Goal: Navigation & Orientation: Find specific page/section

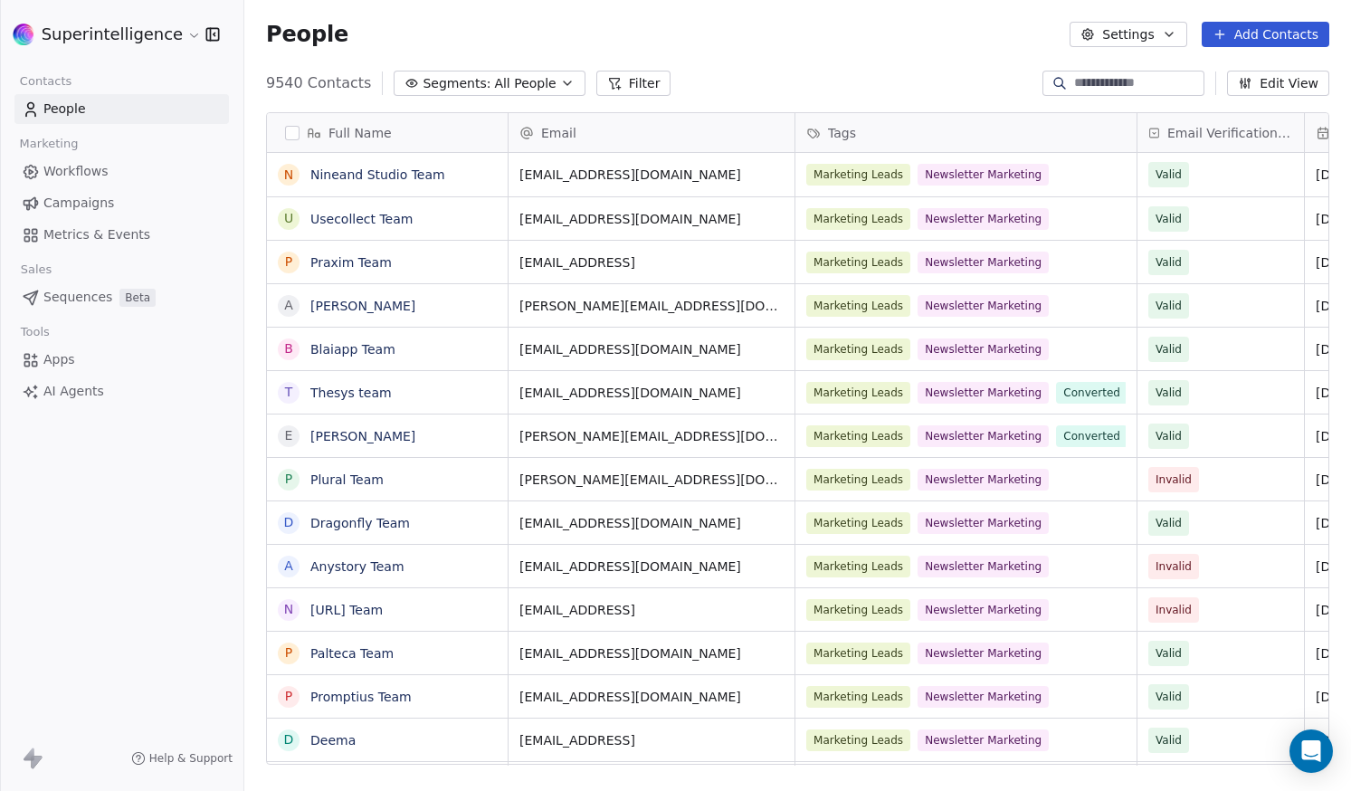
scroll to position [682, 1093]
click at [385, 180] on link "Nineand Studio Team" at bounding box center [377, 174] width 135 height 14
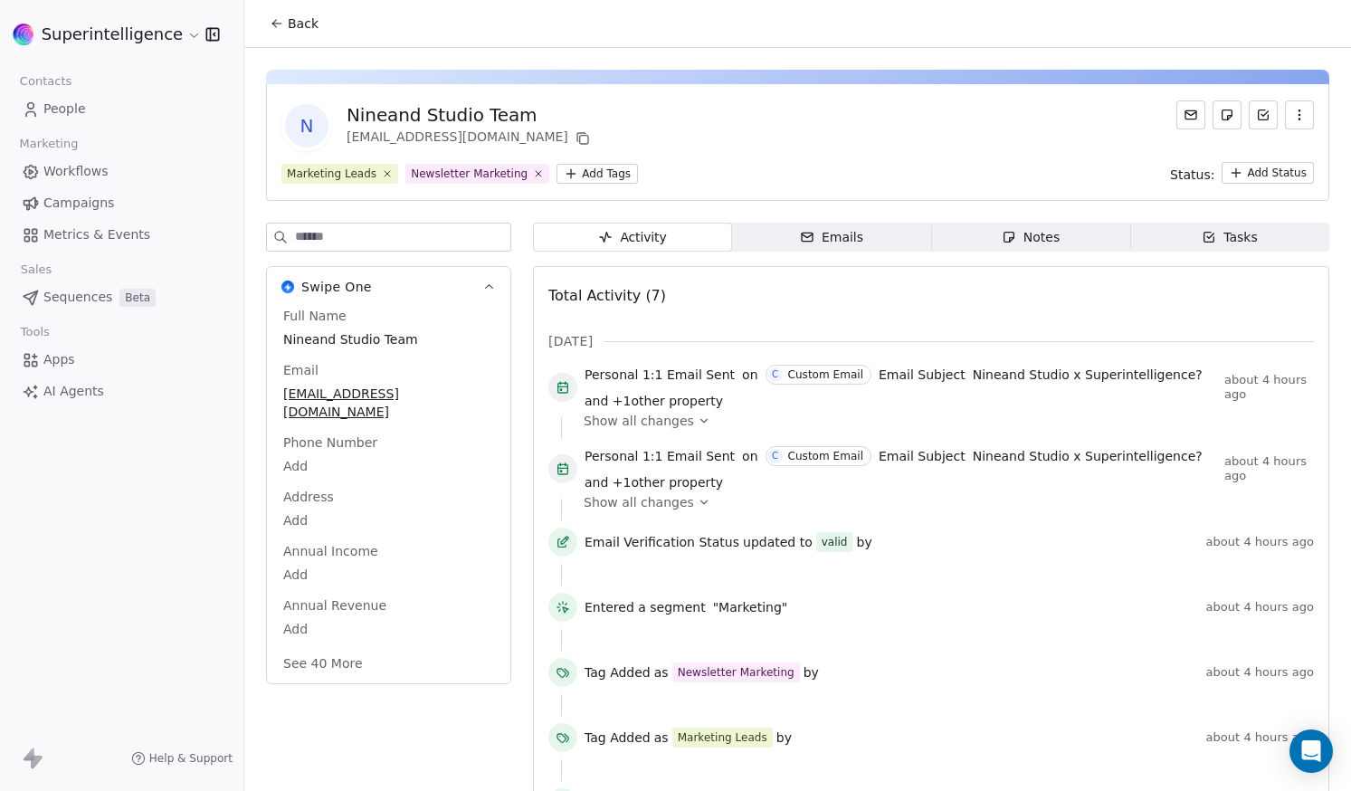
click at [305, 35] on button "Back" at bounding box center [294, 23] width 71 height 33
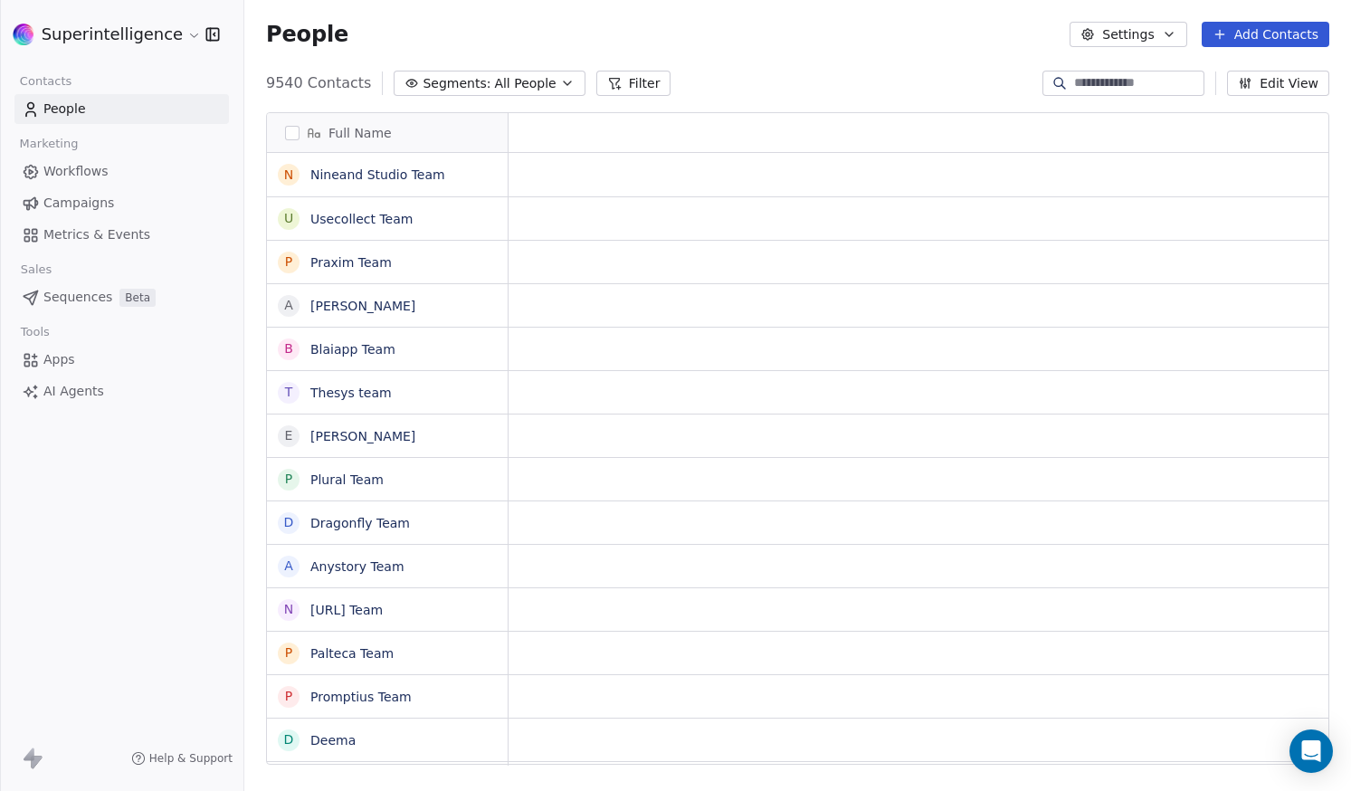
scroll to position [682, 1093]
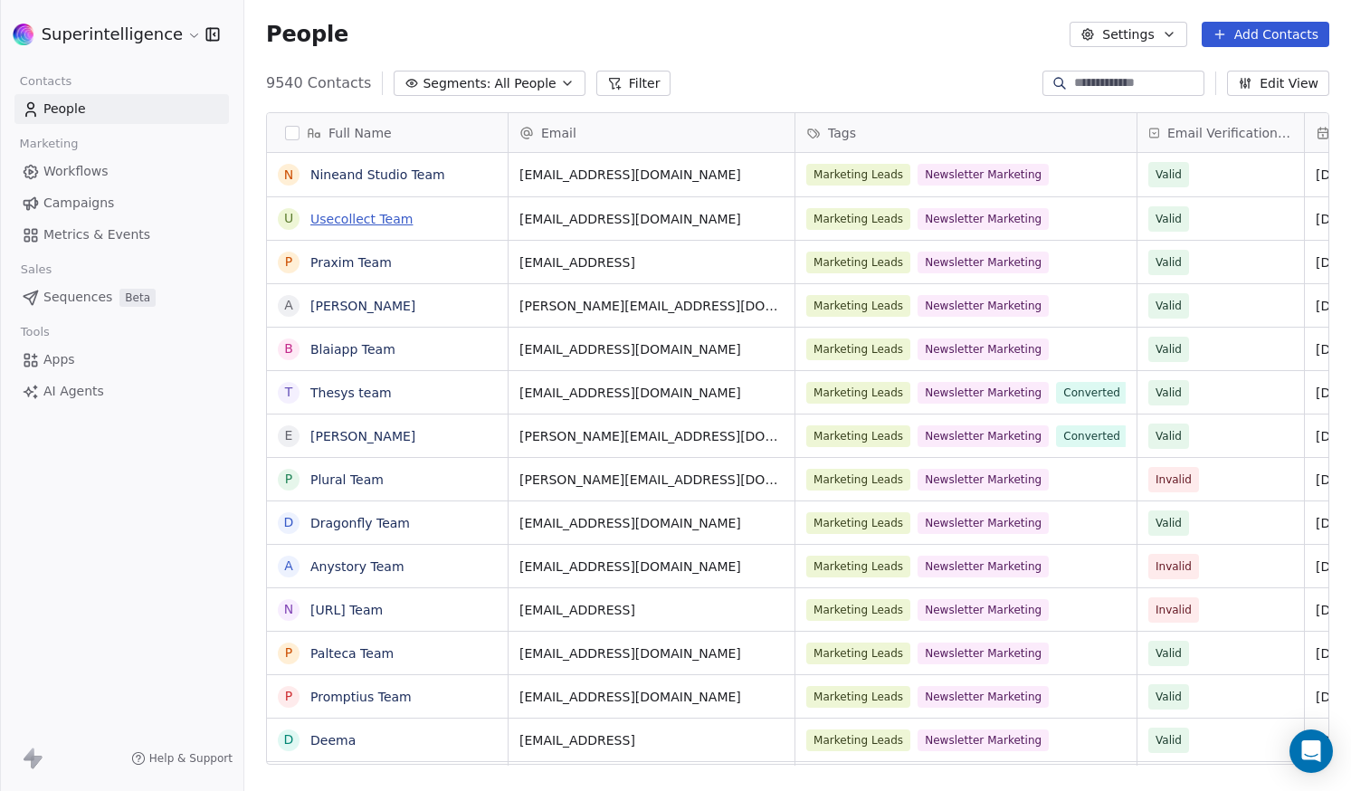
click at [351, 216] on link "Usecollect Team" at bounding box center [361, 219] width 102 height 14
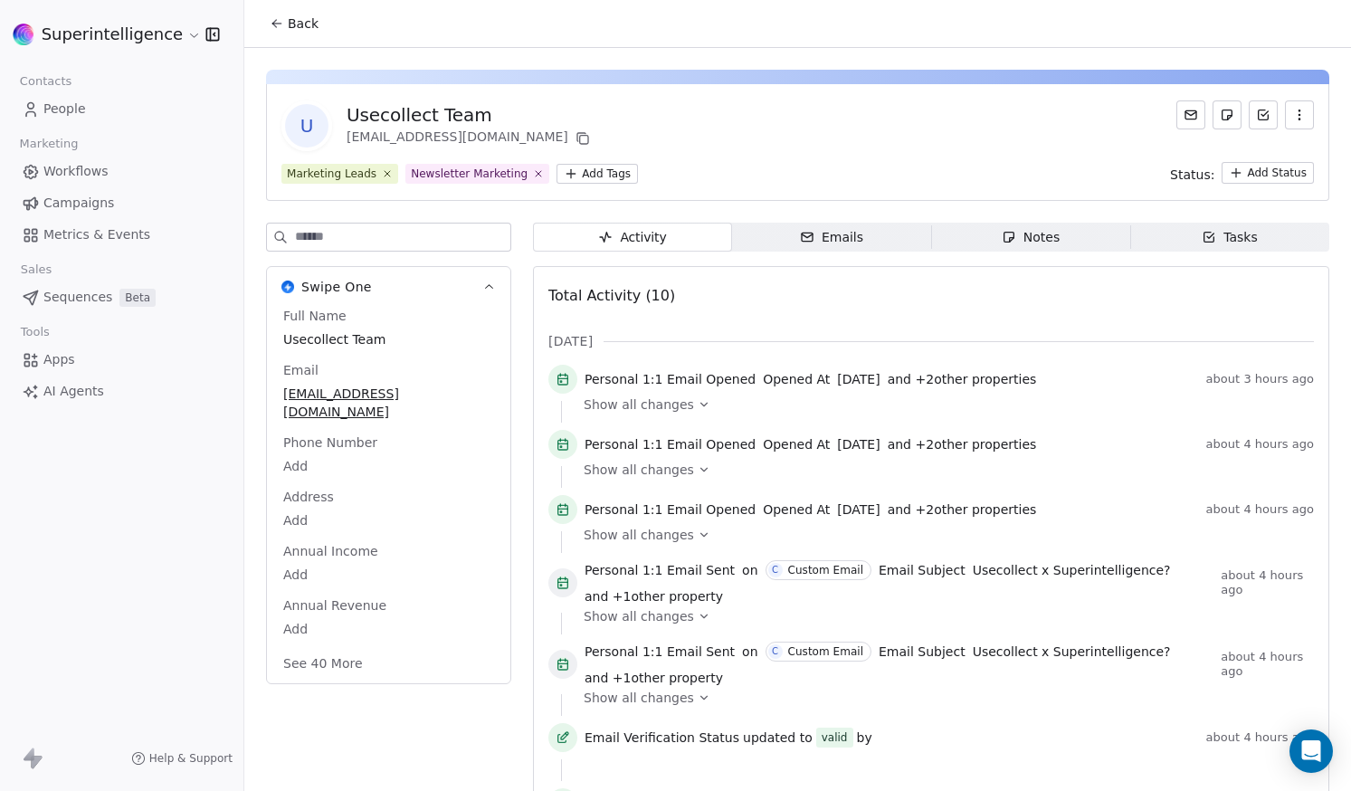
click at [296, 27] on span "Back" at bounding box center [303, 23] width 31 height 18
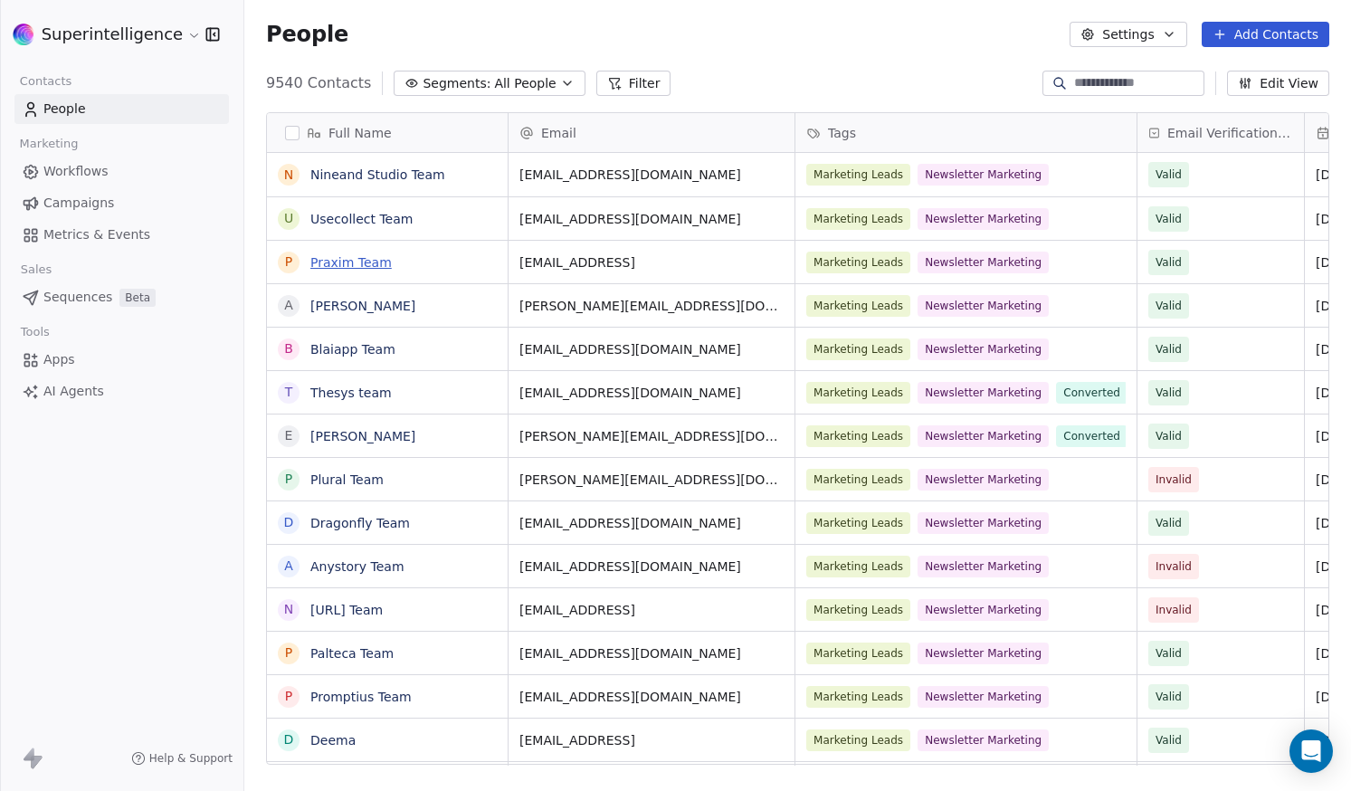
scroll to position [682, 1093]
click at [357, 266] on link "Praxim Team" at bounding box center [350, 262] width 81 height 14
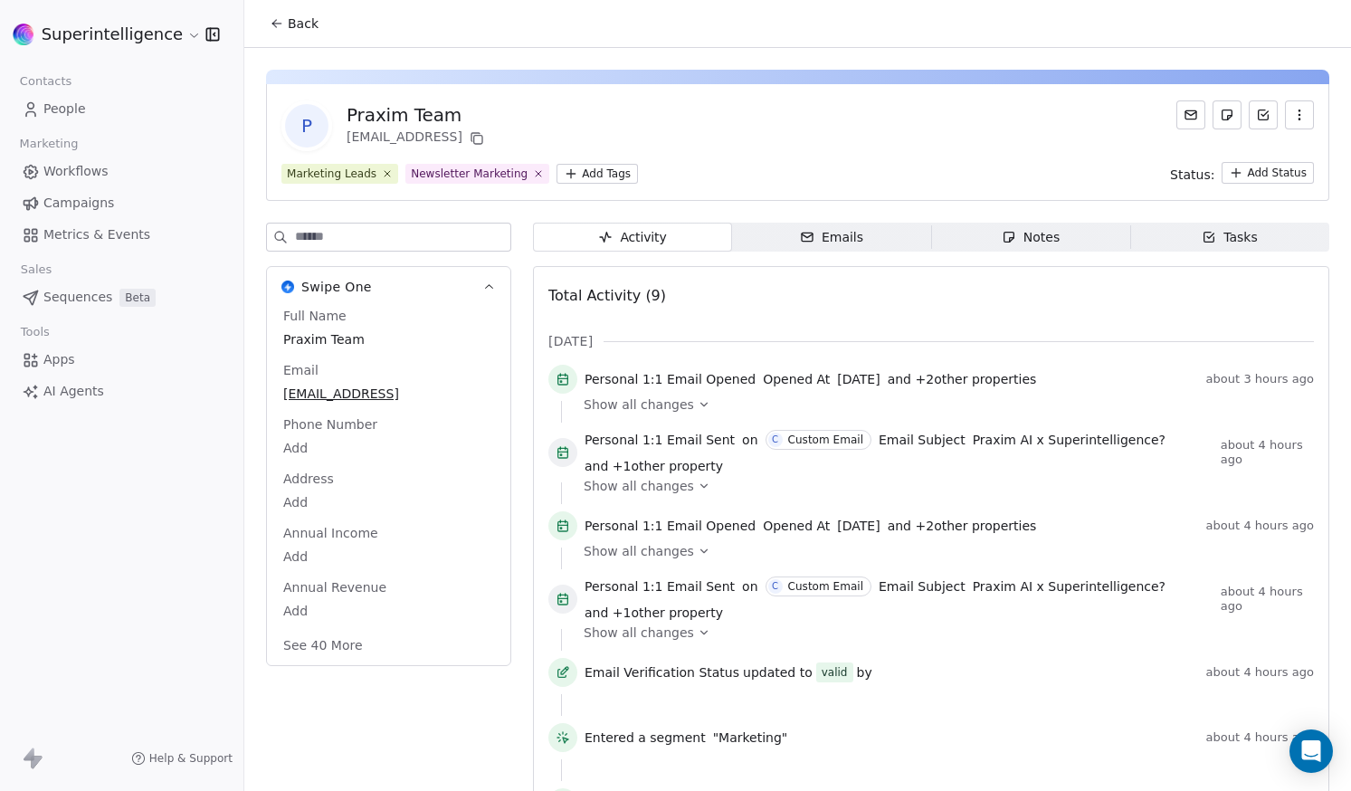
click at [326, 30] on button "Back" at bounding box center [294, 23] width 71 height 33
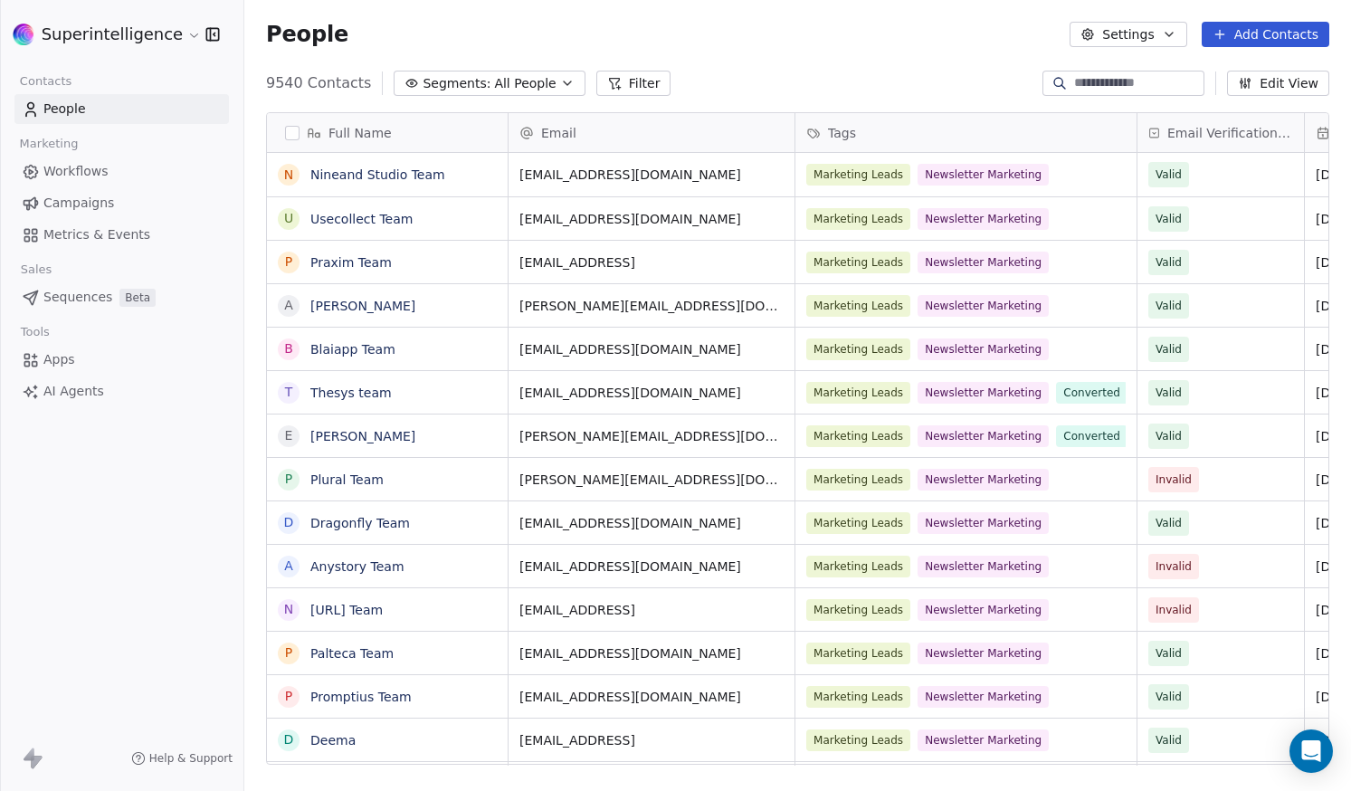
scroll to position [682, 1093]
click at [346, 393] on link "Thesys team" at bounding box center [350, 392] width 81 height 14
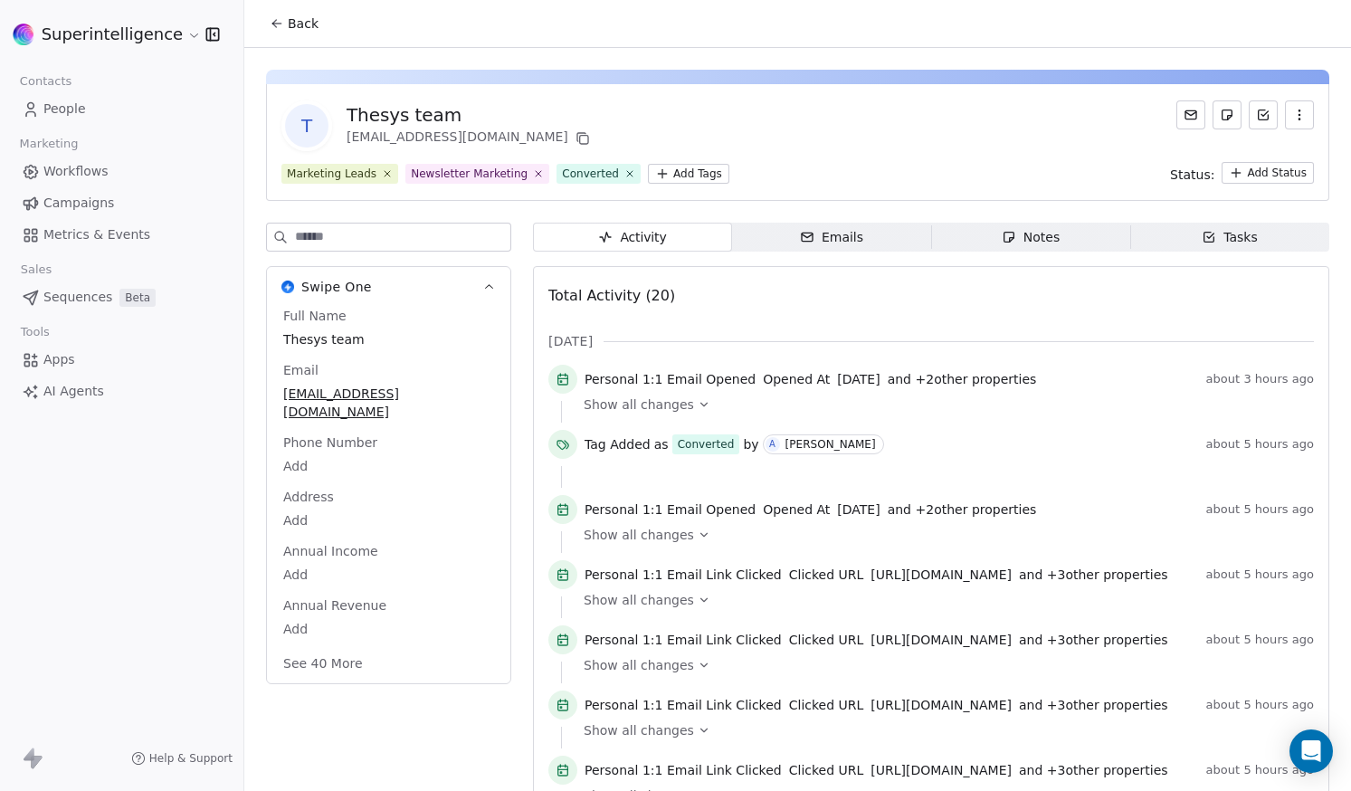
click at [665, 409] on span "Show all changes" at bounding box center [639, 404] width 110 height 18
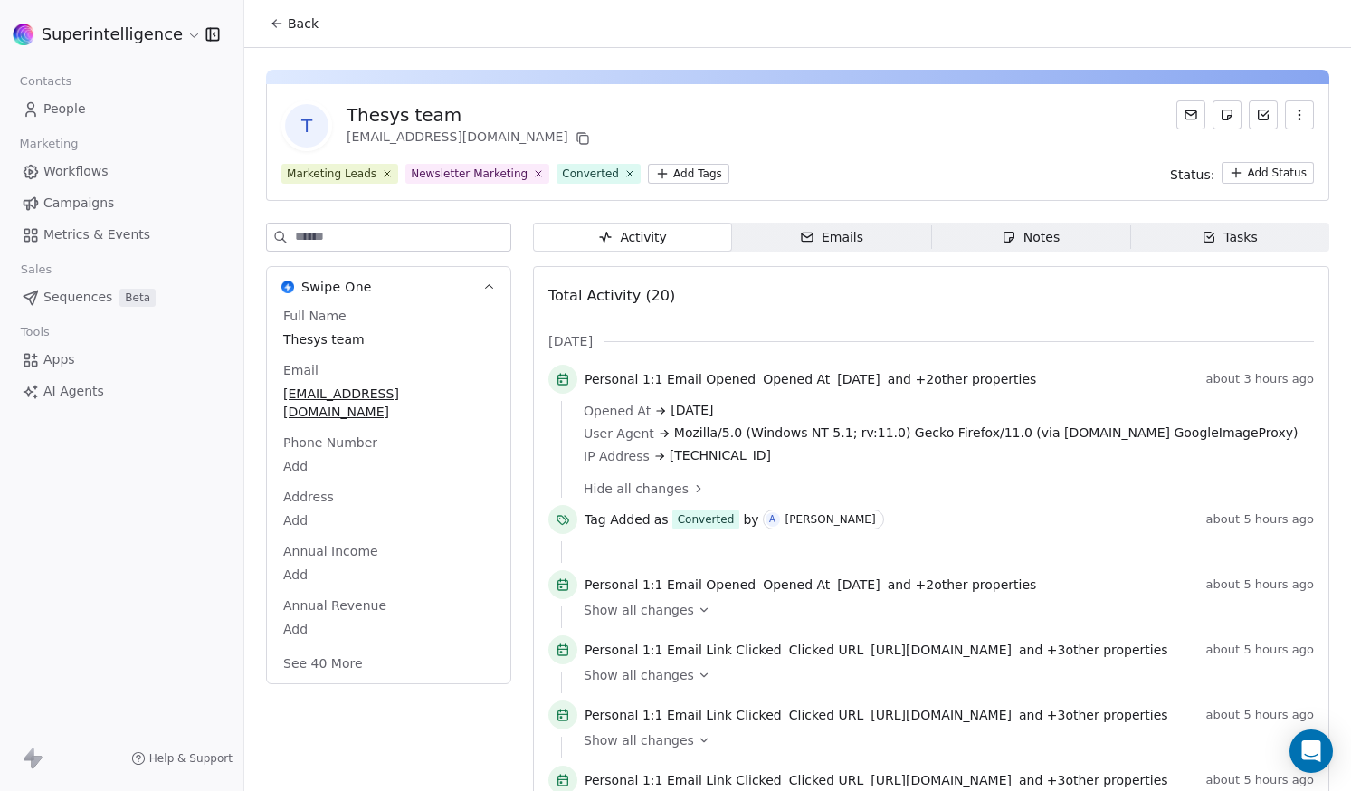
click at [816, 243] on div "Emails" at bounding box center [831, 237] width 63 height 19
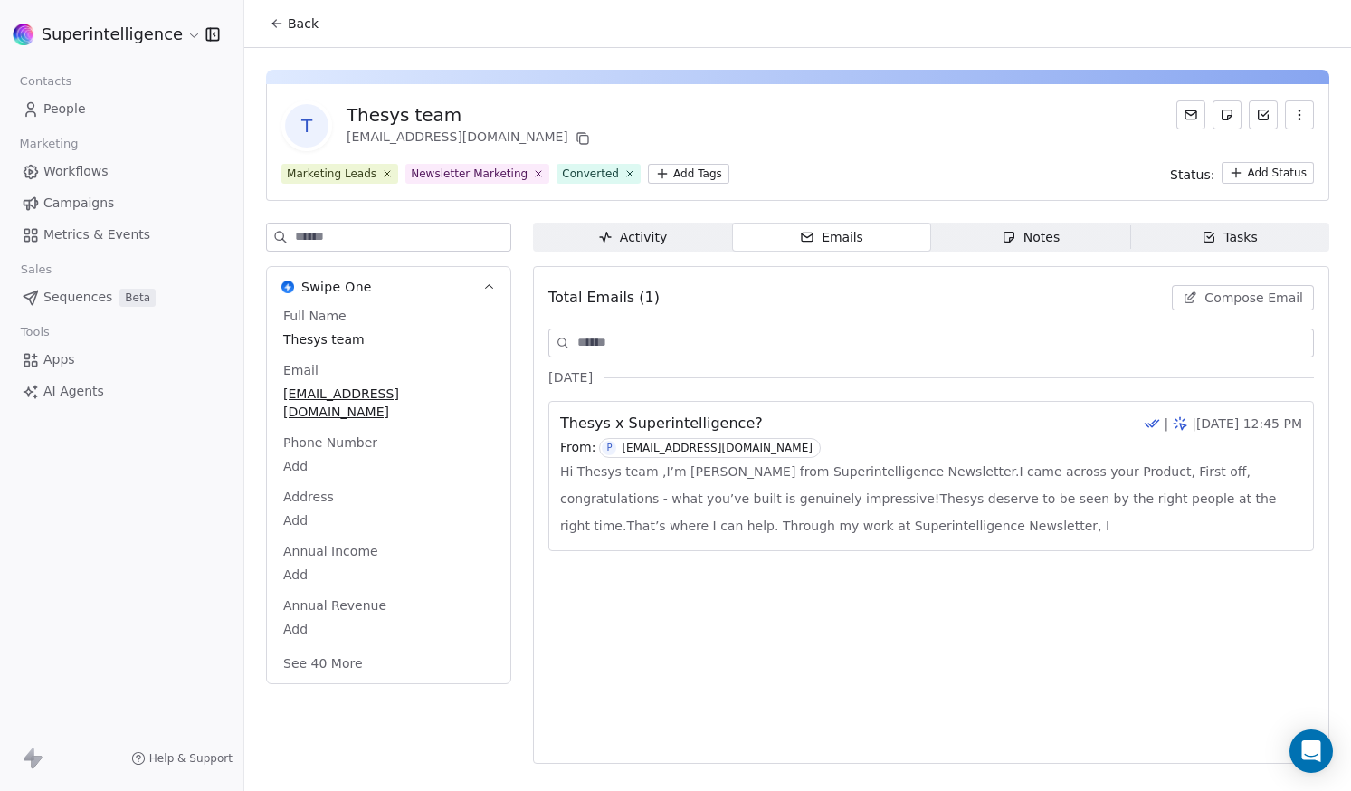
click at [628, 243] on div "Activity" at bounding box center [632, 237] width 69 height 19
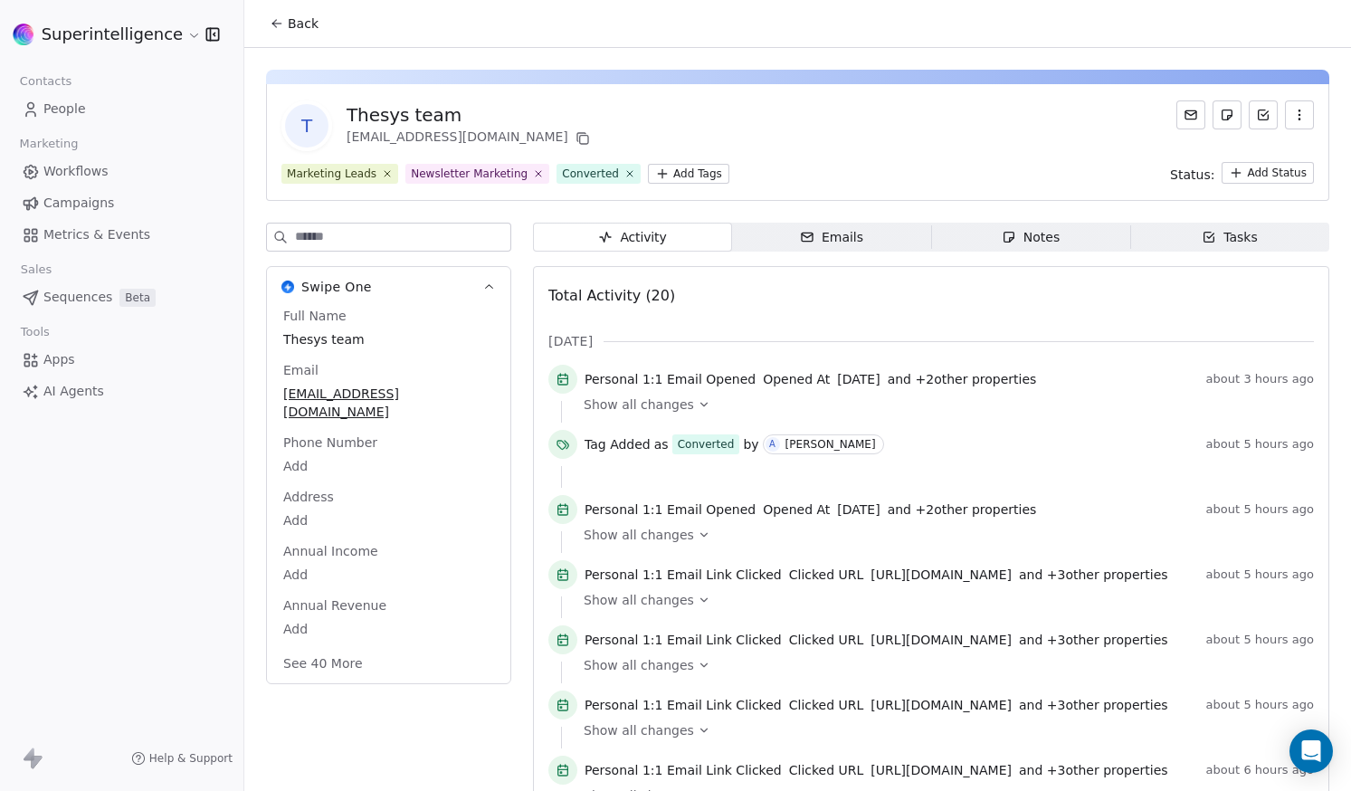
click at [90, 50] on html "Superintelligence Contacts People Marketing Workflows Campaigns Metrics & Event…" at bounding box center [675, 395] width 1351 height 791
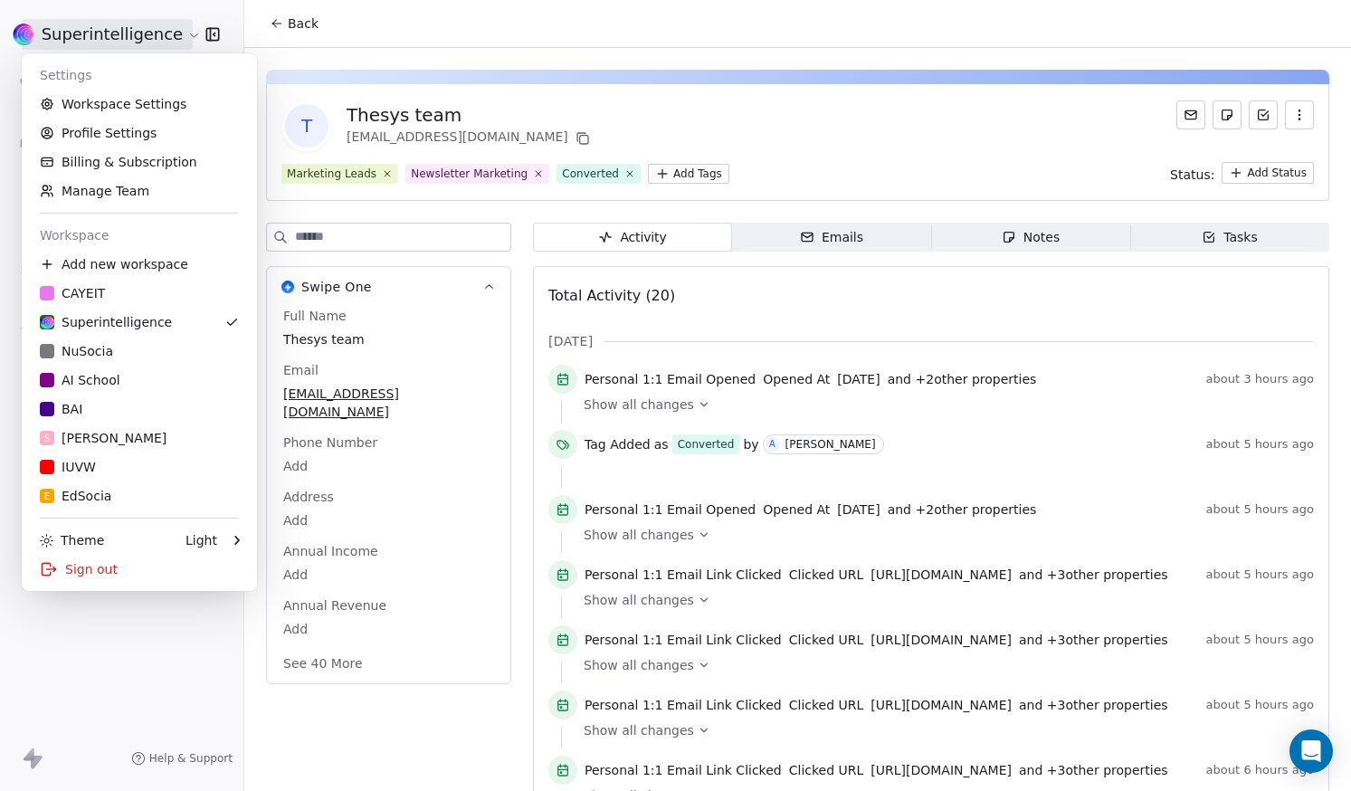
click at [315, 62] on html "Superintelligence Contacts People Marketing Workflows Campaigns Metrics & Event…" at bounding box center [675, 395] width 1351 height 791
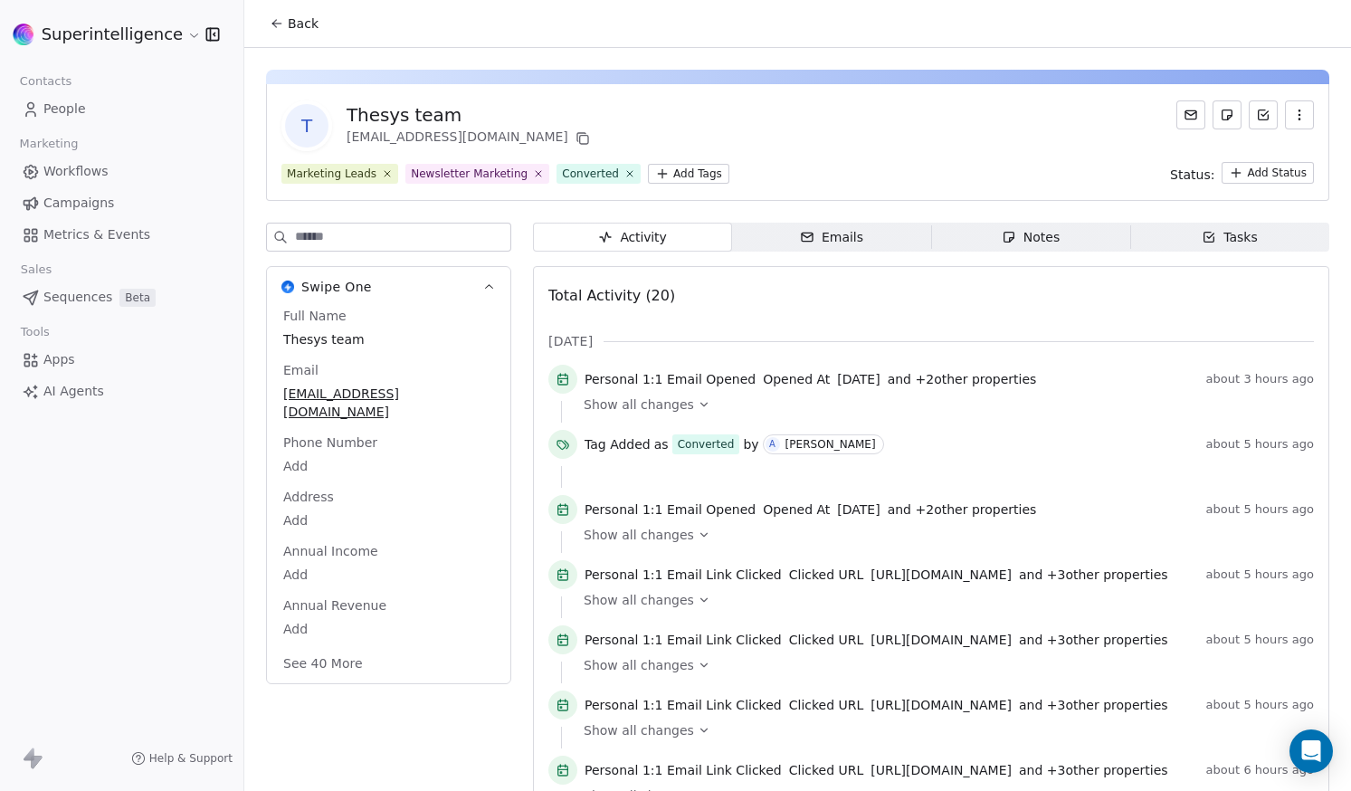
click at [288, 30] on span "Back" at bounding box center [303, 23] width 31 height 18
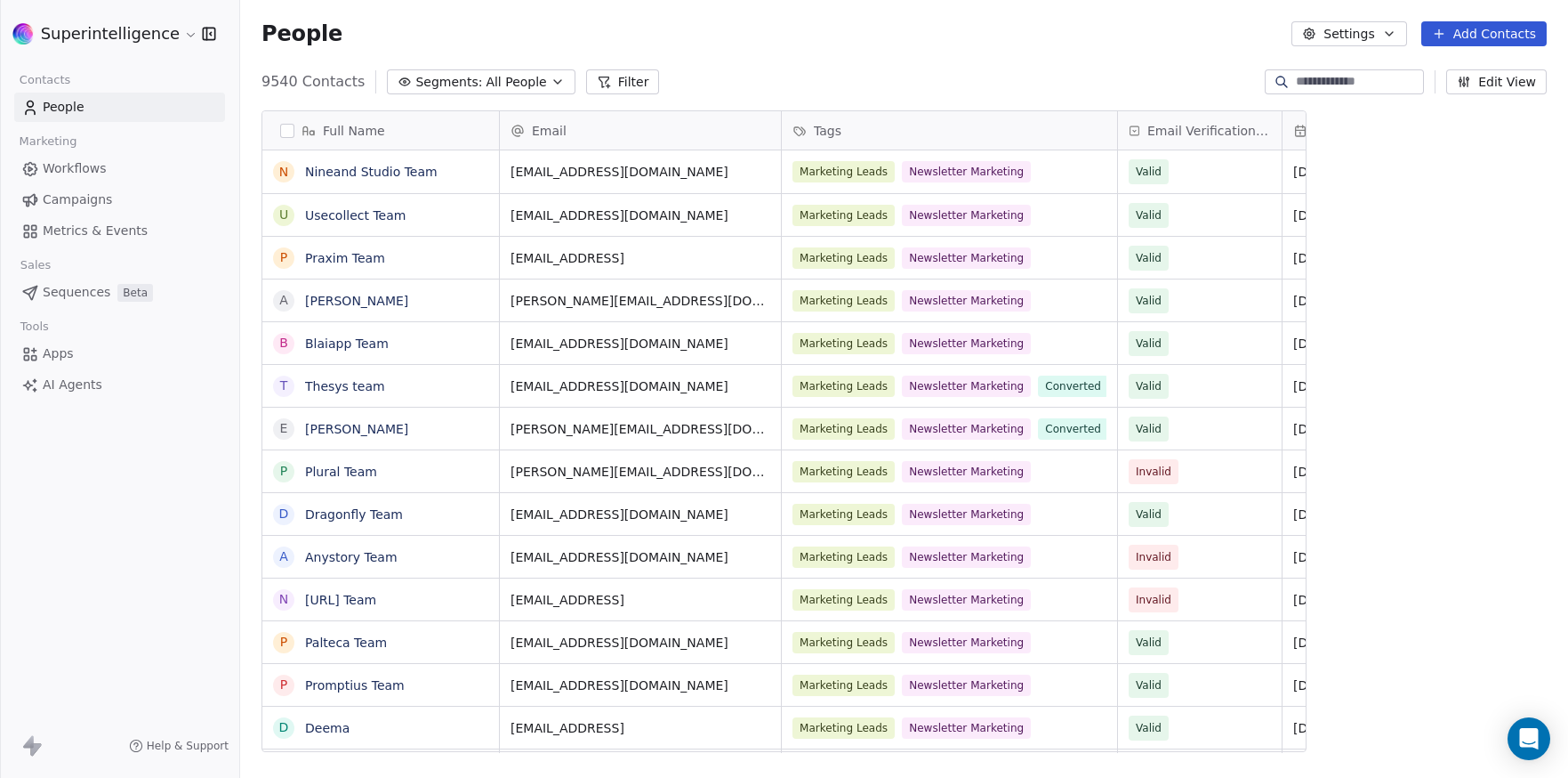
scroll to position [671, 1314]
